Goal: Use online tool/utility

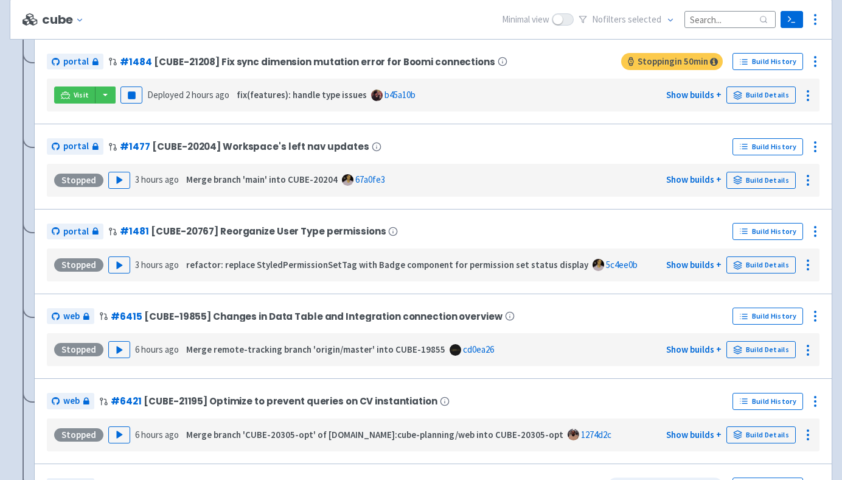
scroll to position [427, 0]
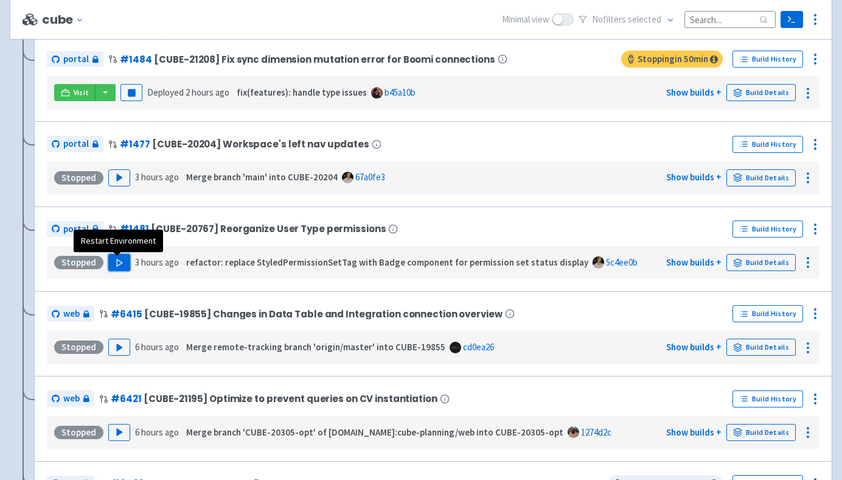
click at [115, 262] on icon "button" at bounding box center [119, 262] width 9 height 9
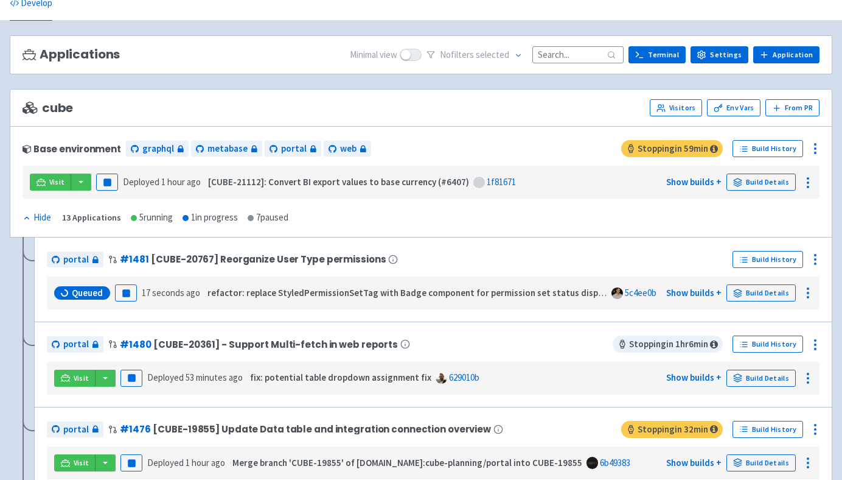
scroll to position [55, 0]
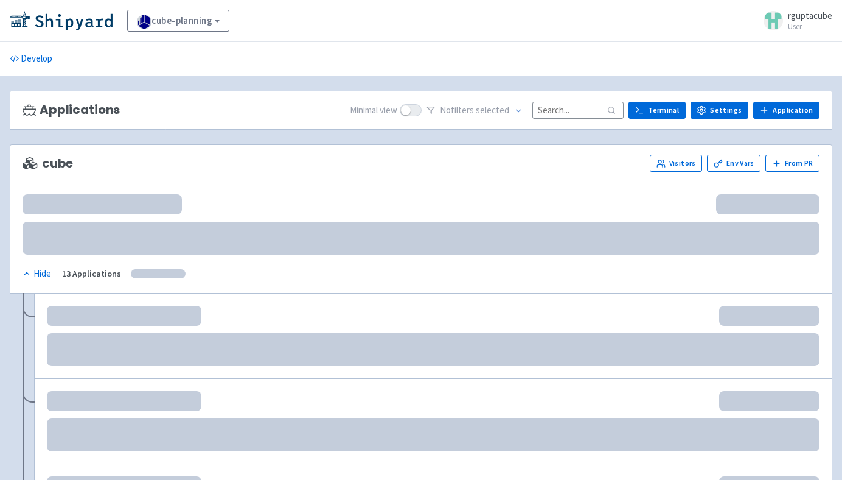
scroll to position [55, 0]
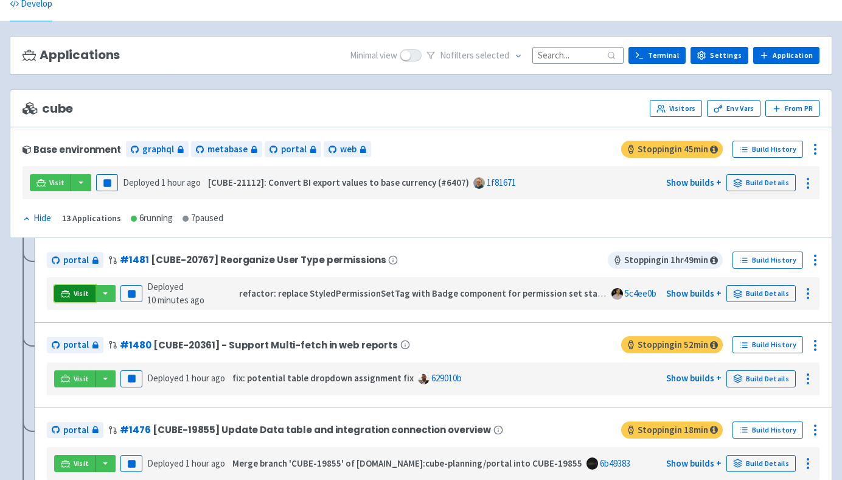
click at [81, 291] on span "Visit" at bounding box center [82, 293] width 16 height 10
click at [85, 291] on span "Visit" at bounding box center [82, 293] width 16 height 10
